Goal: Information Seeking & Learning: Find specific fact

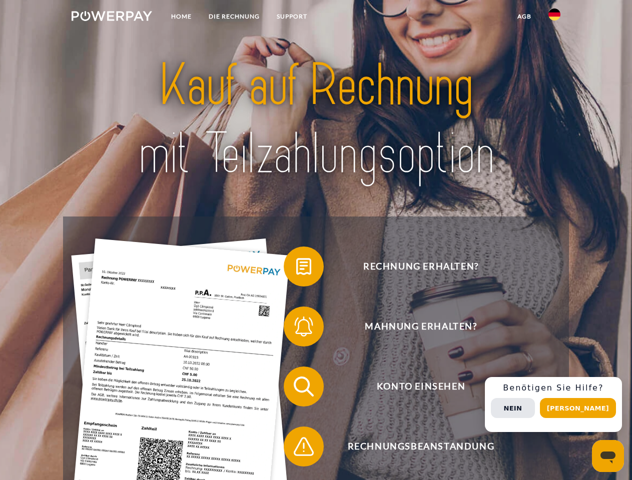
click at [112, 18] on img at bounding box center [112, 16] width 81 height 10
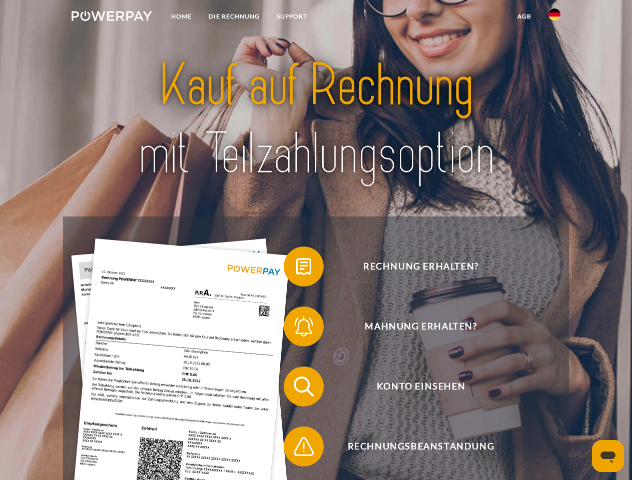
click at [554, 18] on img at bounding box center [554, 15] width 12 height 12
click at [524, 17] on link "agb" at bounding box center [524, 17] width 31 height 18
click at [296, 269] on span at bounding box center [289, 267] width 50 height 50
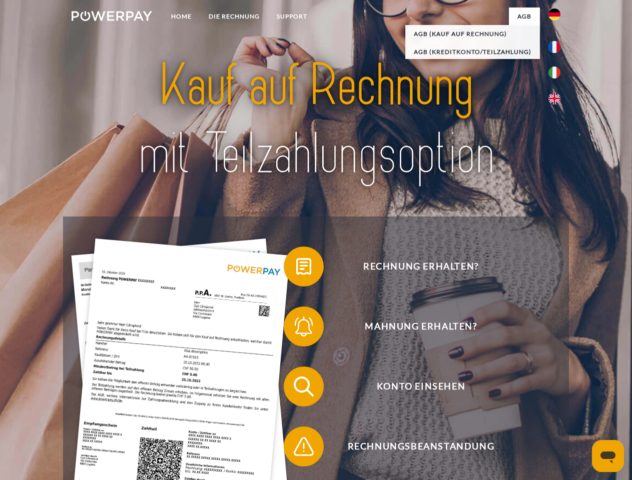
click at [296, 329] on span at bounding box center [289, 327] width 50 height 50
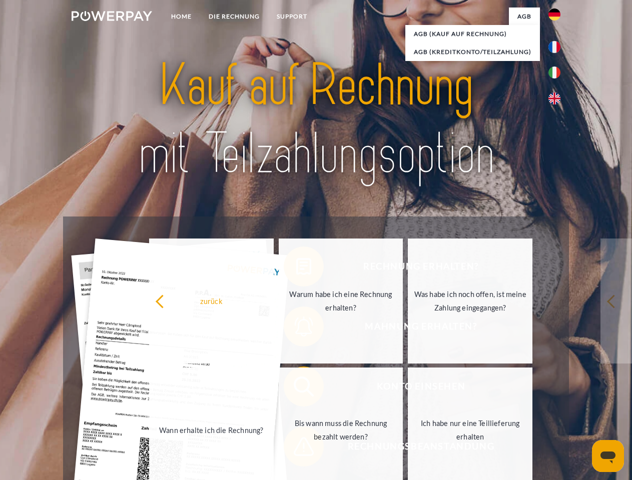
click at [296, 389] on link "Bis wann muss die Rechnung bezahlt werden?" at bounding box center [341, 430] width 125 height 125
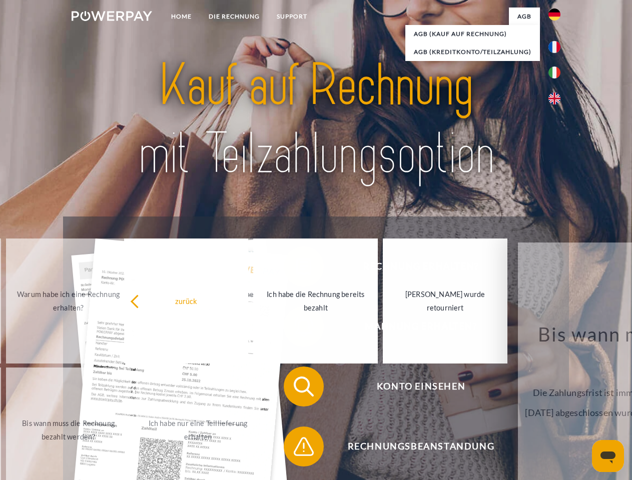
click at [296, 449] on span at bounding box center [289, 447] width 50 height 50
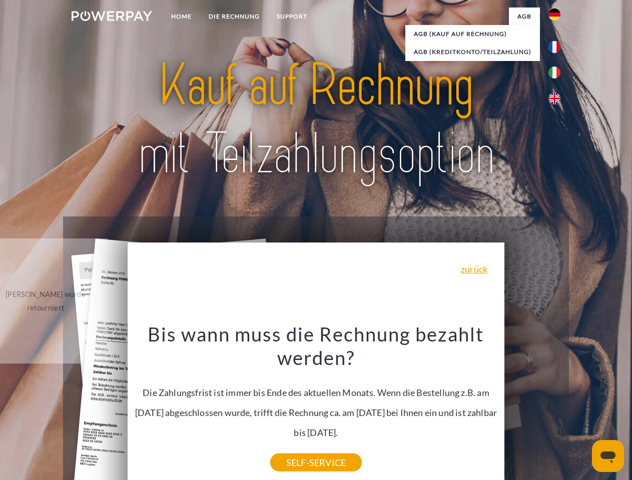
click at [557, 405] on div "Rechnung erhalten? Mahnung erhalten? Konto einsehen" at bounding box center [315, 417] width 505 height 400
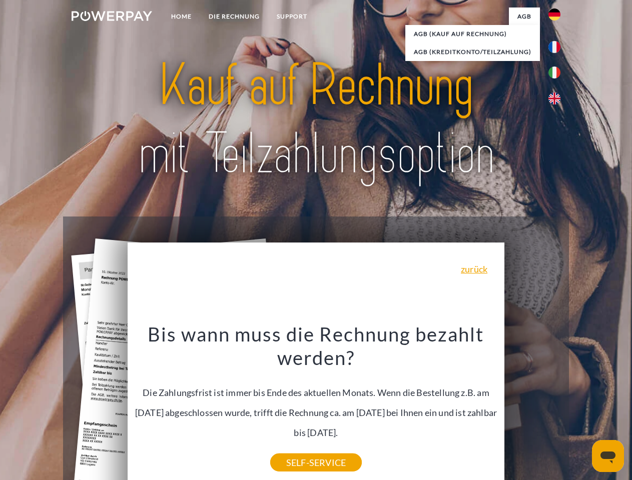
click at [532, 407] on span "Konto einsehen" at bounding box center [420, 387] width 245 height 40
click at [581, 408] on header "Home DIE RECHNUNG SUPPORT" at bounding box center [316, 345] width 632 height 691
